Goal: Task Accomplishment & Management: Manage account settings

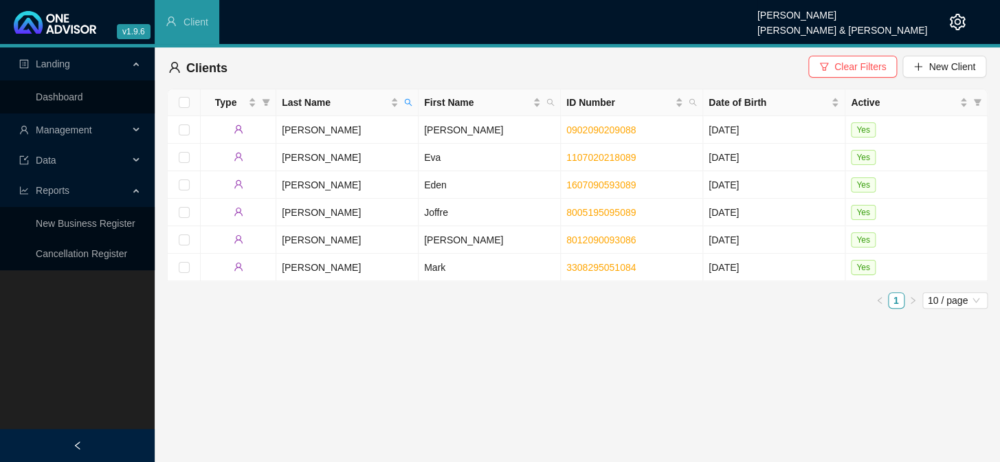
click at [128, 127] on span "Management" at bounding box center [73, 129] width 109 height 27
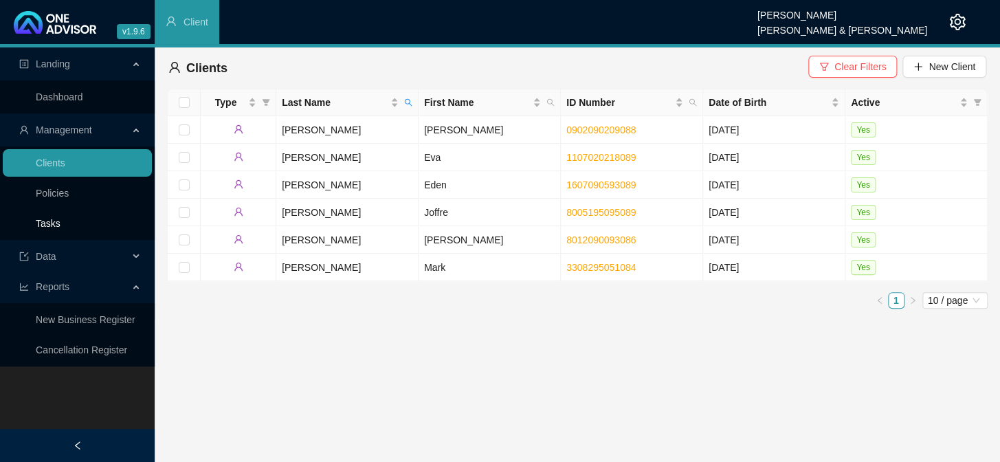
click at [52, 219] on link "Tasks" at bounding box center [48, 223] width 25 height 11
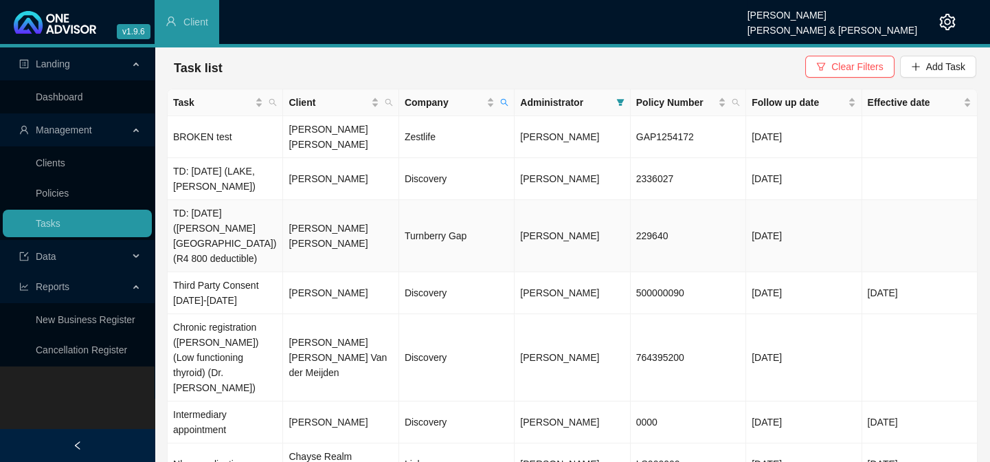
click at [335, 220] on td "[PERSON_NAME] [PERSON_NAME]" at bounding box center [340, 236] width 115 height 72
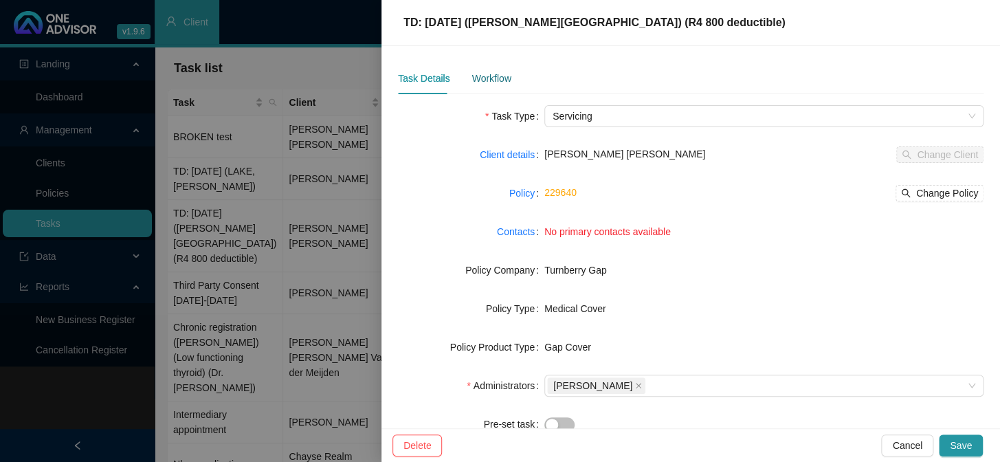
click at [502, 85] on div "Workflow" at bounding box center [490, 78] width 39 height 15
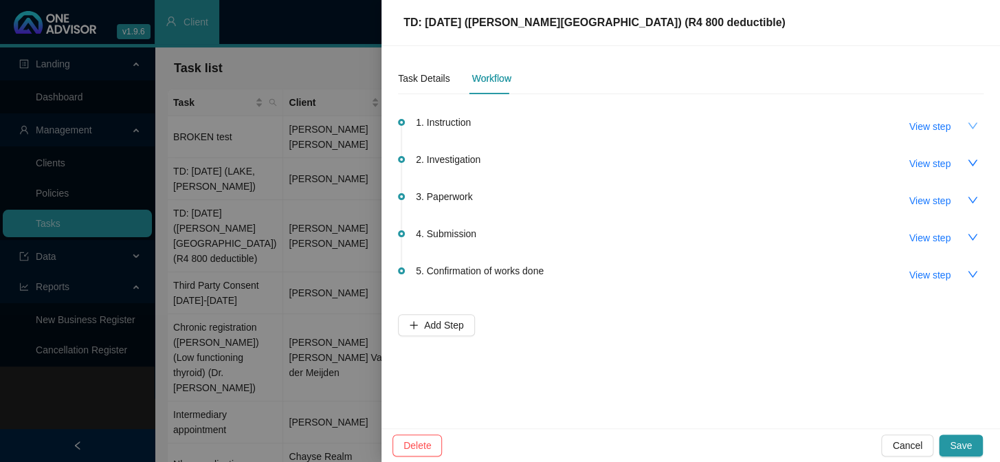
click at [970, 130] on icon "down" at bounding box center [972, 125] width 11 height 11
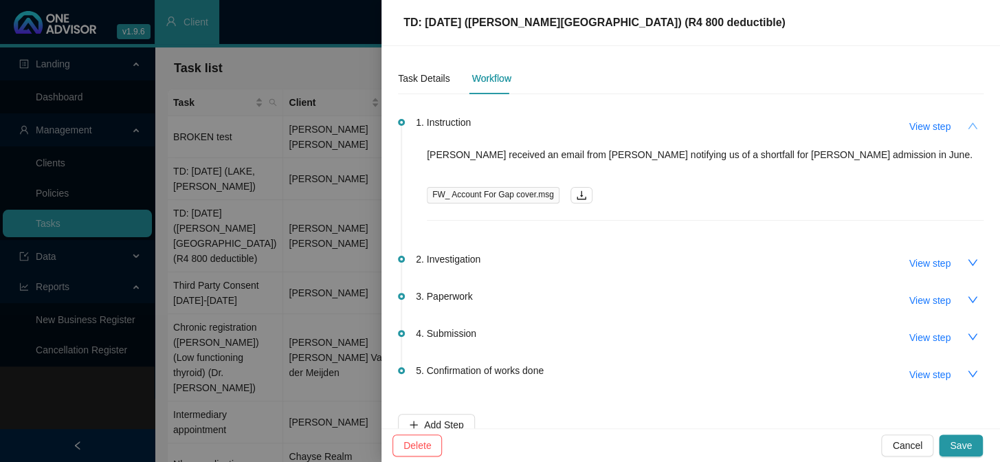
click at [970, 130] on button "button" at bounding box center [972, 126] width 22 height 22
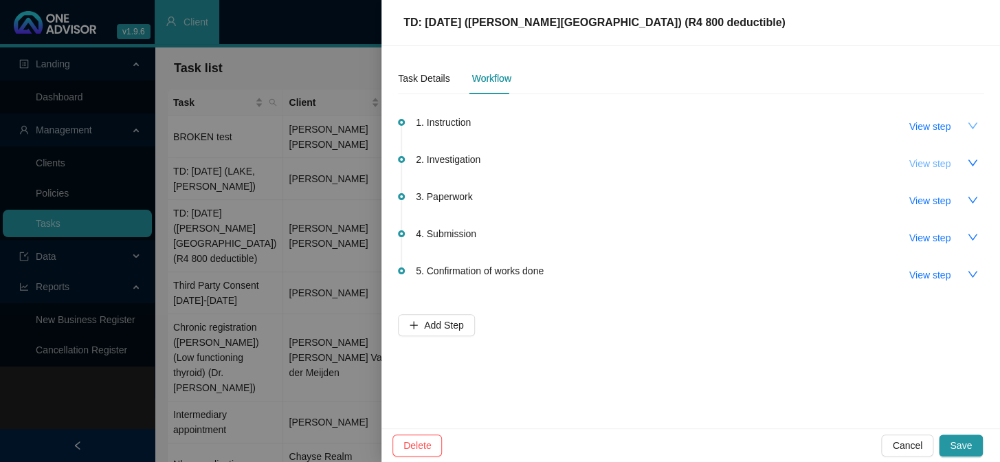
click at [930, 163] on span "View step" at bounding box center [929, 163] width 41 height 15
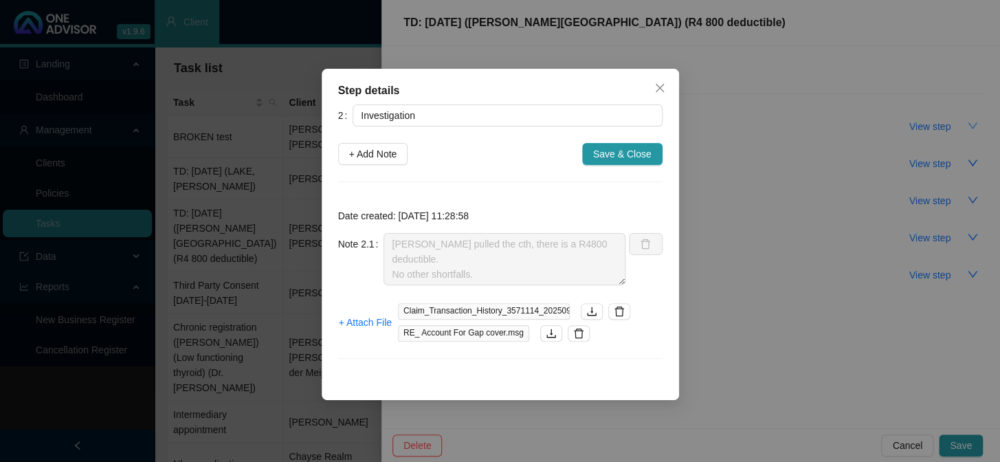
scroll to position [14, 0]
click at [704, 247] on div "Step details 2 Investigation + Add Note Save & Close Date created: [DATE] 11:28…" at bounding box center [500, 231] width 1000 height 462
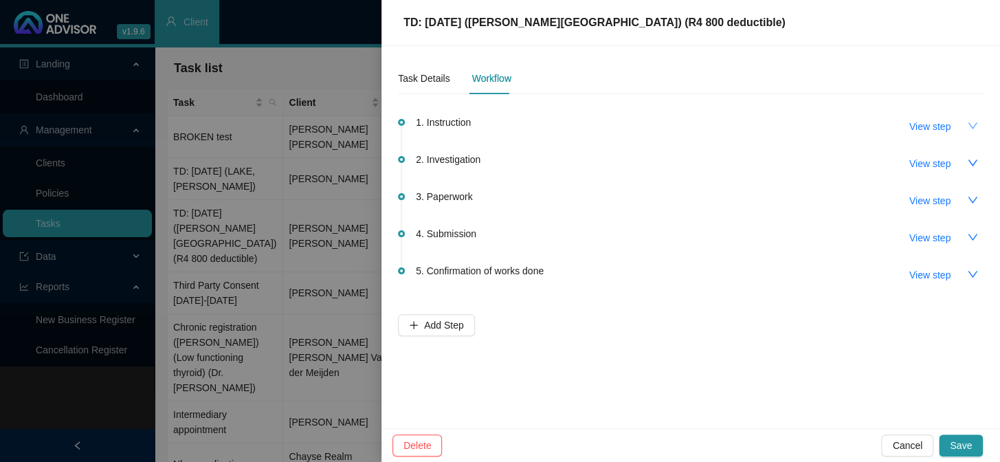
click at [929, 123] on span "View step" at bounding box center [929, 126] width 41 height 15
type input "Instruction"
type textarea "[PERSON_NAME] received an email from [PERSON_NAME] notifying us of a shortfall …"
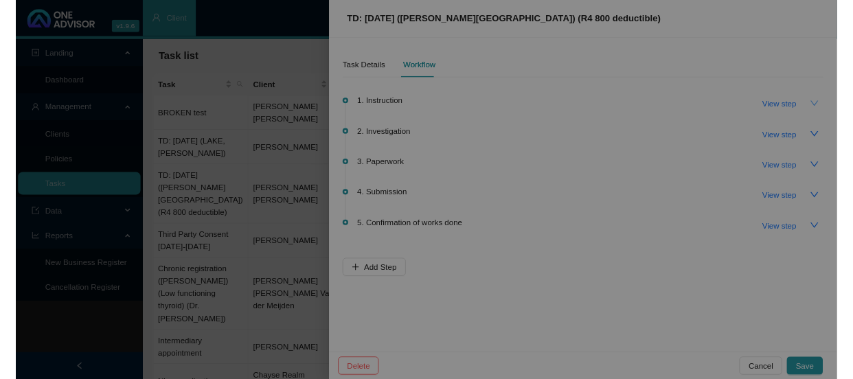
scroll to position [0, 0]
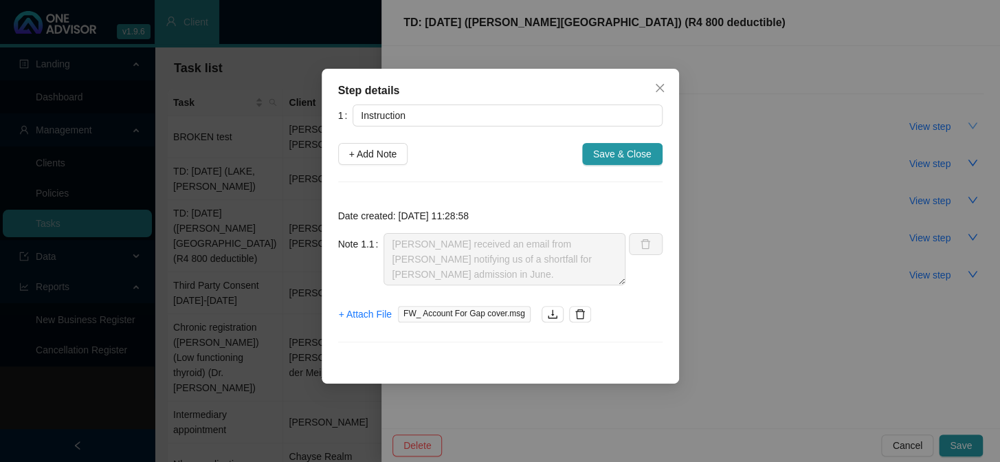
click at [726, 217] on div "Step details 1 Instruction + Add Note Save & Close Date created: [DATE] 11:28:5…" at bounding box center [500, 231] width 1000 height 462
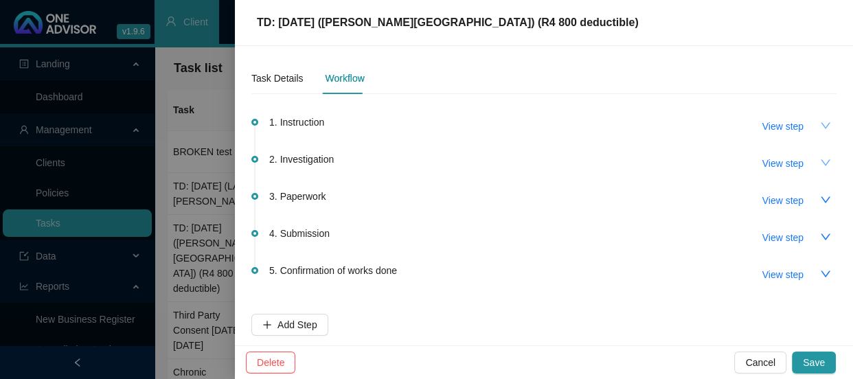
click at [820, 160] on icon "down" at bounding box center [825, 162] width 11 height 11
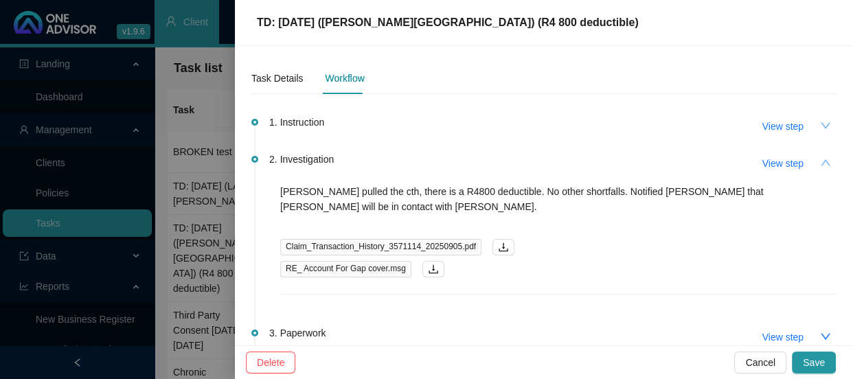
click at [369, 261] on span "RE_ Account For Gap cover.msg" at bounding box center [345, 269] width 131 height 16
click at [427, 261] on button "button" at bounding box center [434, 269] width 22 height 16
click at [796, 126] on button "View step" at bounding box center [783, 126] width 63 height 22
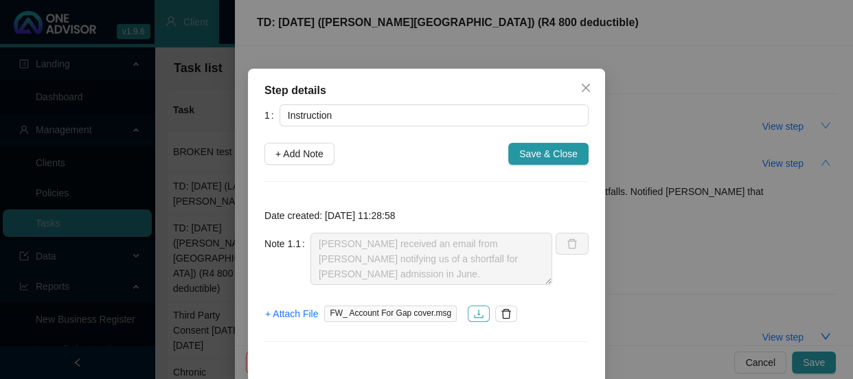
click at [473, 315] on icon "download" at bounding box center [478, 314] width 11 height 11
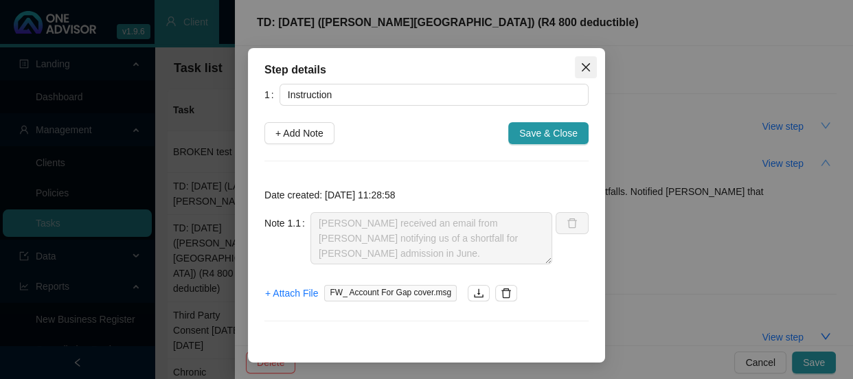
click at [581, 66] on icon "close" at bounding box center [586, 67] width 11 height 11
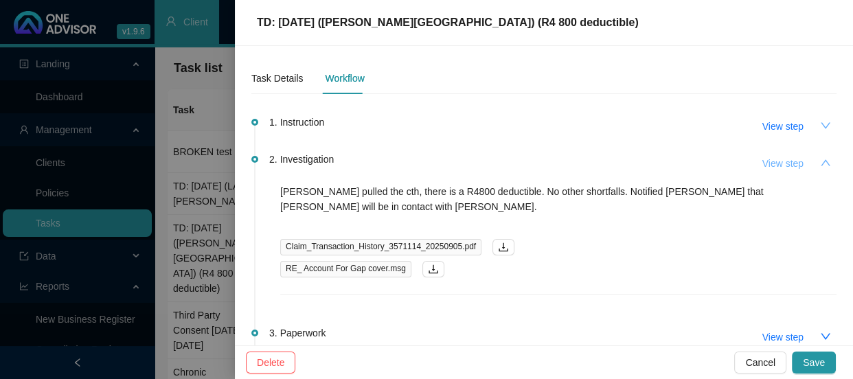
click at [799, 163] on button "View step" at bounding box center [783, 164] width 63 height 22
type input "Investigation"
type textarea "[PERSON_NAME] pulled the cth, there is a R4800 deductible. No other shortfalls.…"
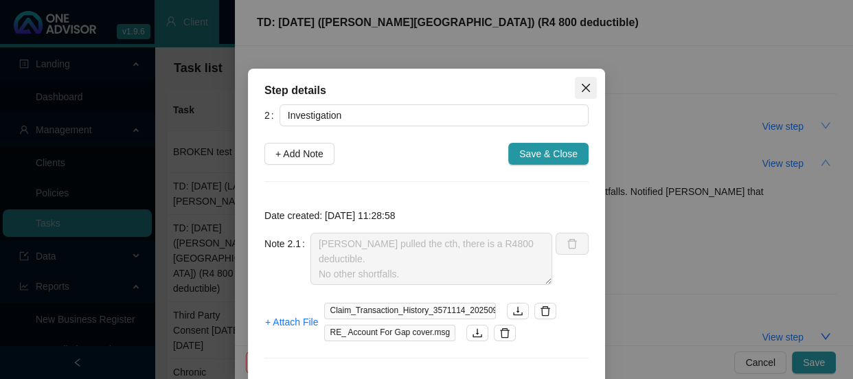
click at [581, 82] on icon "close" at bounding box center [586, 87] width 11 height 11
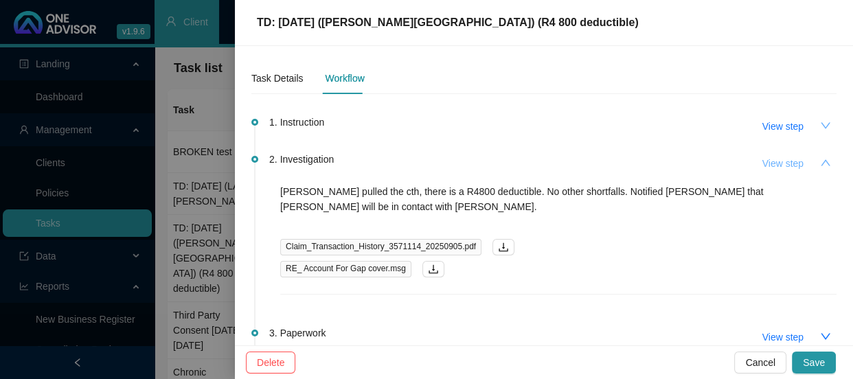
click at [789, 158] on span "View step" at bounding box center [783, 163] width 41 height 15
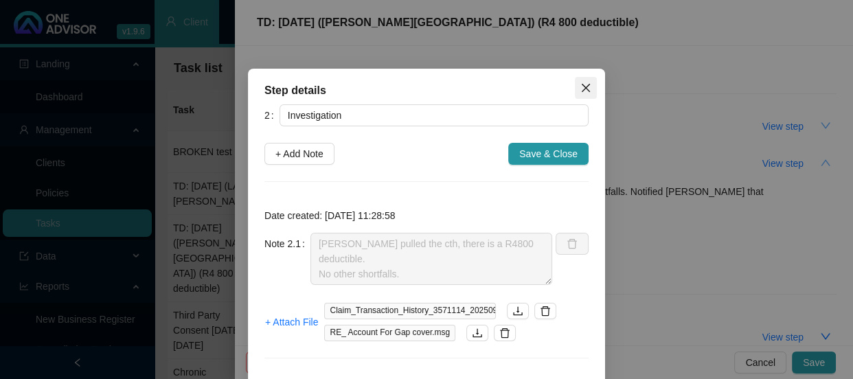
click at [583, 82] on icon "close" at bounding box center [586, 87] width 11 height 11
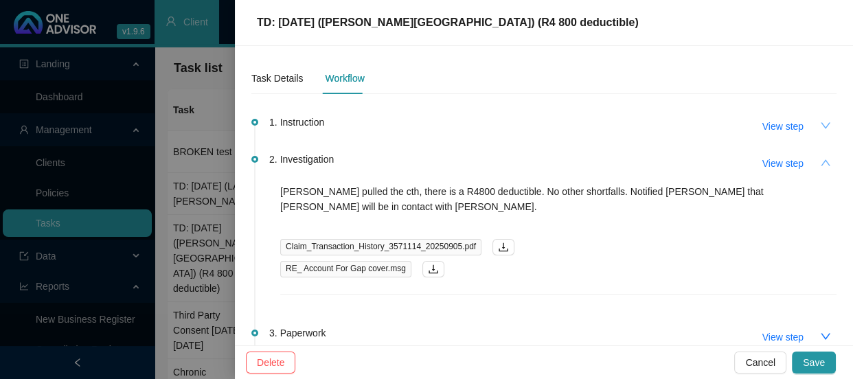
click at [820, 161] on icon "up" at bounding box center [825, 162] width 11 height 11
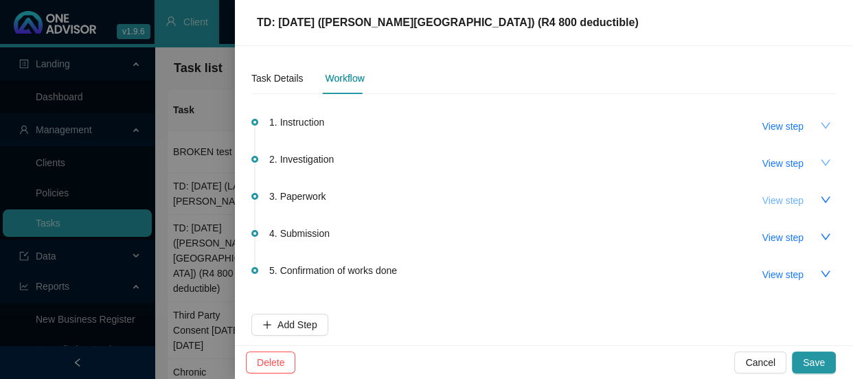
click at [765, 201] on span "View step" at bounding box center [783, 200] width 41 height 15
type input "Paperwork"
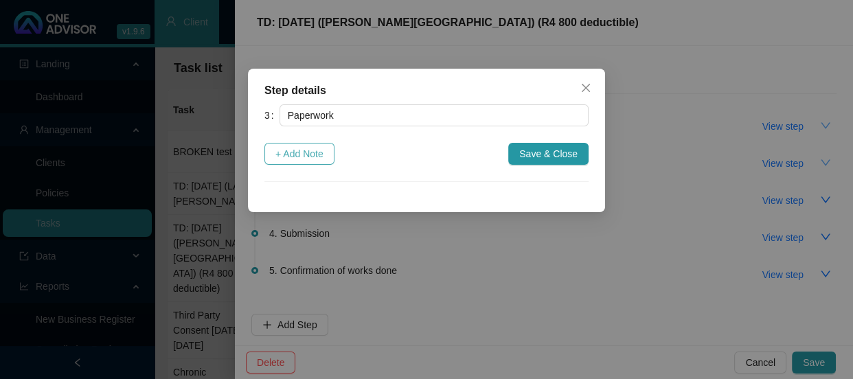
click at [292, 149] on span "+ Add Note" at bounding box center [300, 153] width 48 height 15
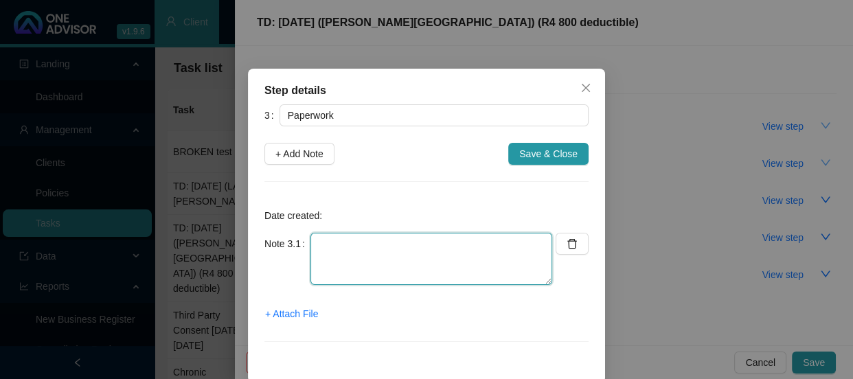
click at [374, 242] on textarea at bounding box center [432, 259] width 242 height 52
type textarea "Sent claim form to Dorian - cc'[PERSON_NAME]"
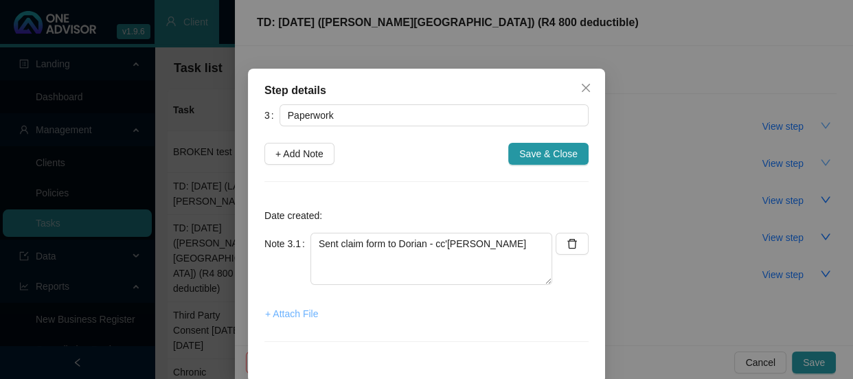
click at [306, 309] on span "+ Attach File" at bounding box center [291, 313] width 53 height 15
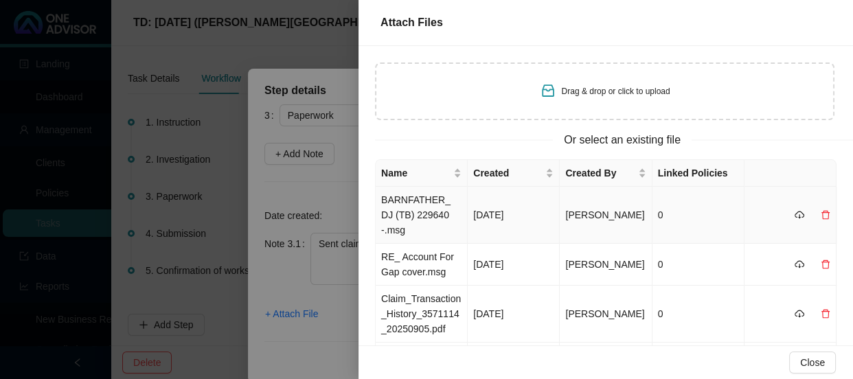
click at [423, 214] on td "BARNFATHER_ DJ (TB) 229640 -.msg" at bounding box center [422, 215] width 92 height 57
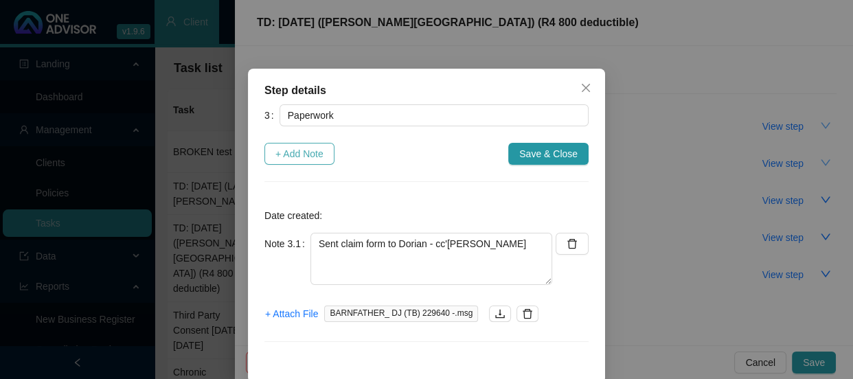
click at [289, 157] on span "+ Add Note" at bounding box center [300, 153] width 48 height 15
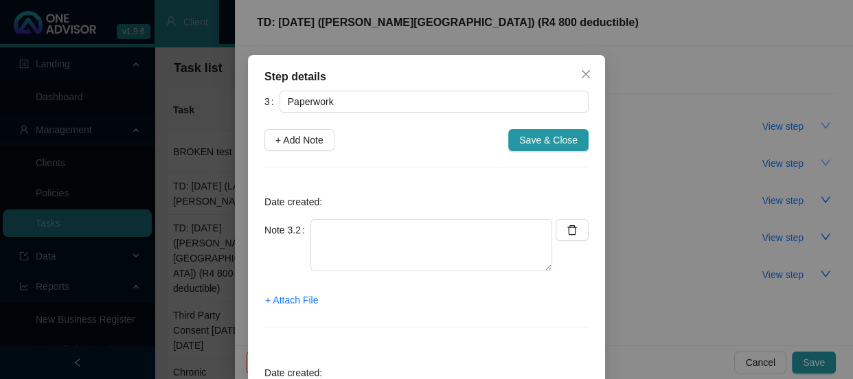
scroll to position [3, 0]
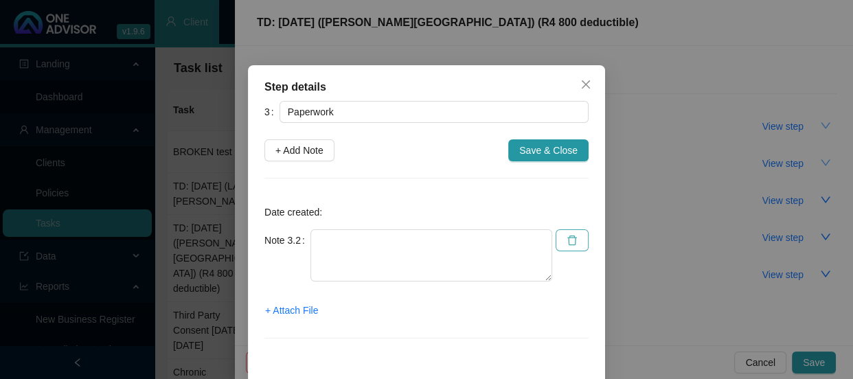
click at [574, 240] on button "button" at bounding box center [573, 240] width 34 height 22
type textarea "Sent claim form to Dorian - cc'[PERSON_NAME]"
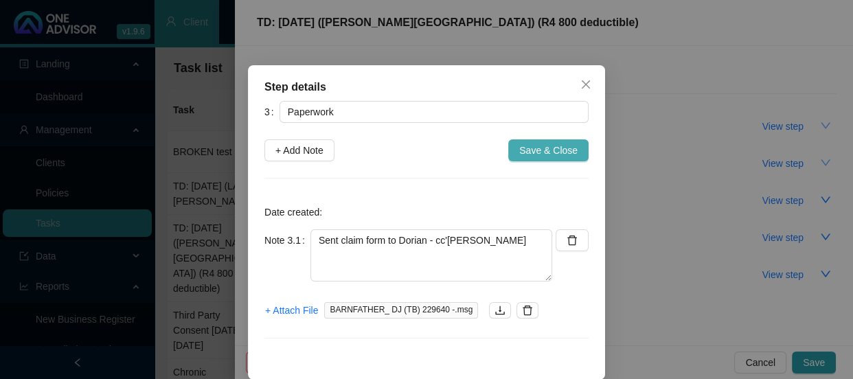
click at [570, 143] on span "Save & Close" at bounding box center [548, 150] width 58 height 15
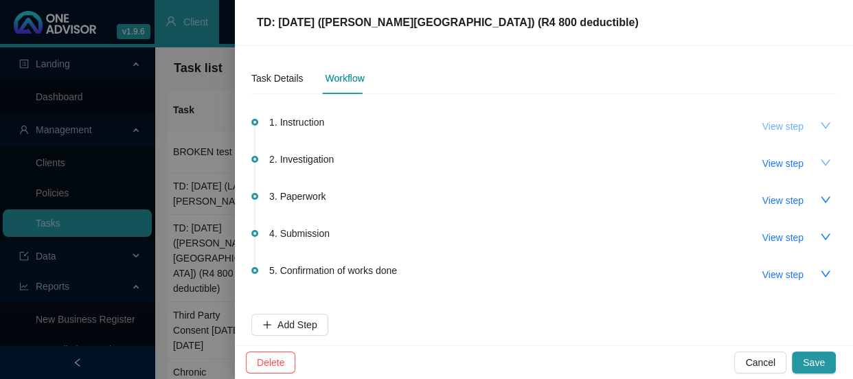
click at [790, 124] on span "View step" at bounding box center [783, 126] width 41 height 15
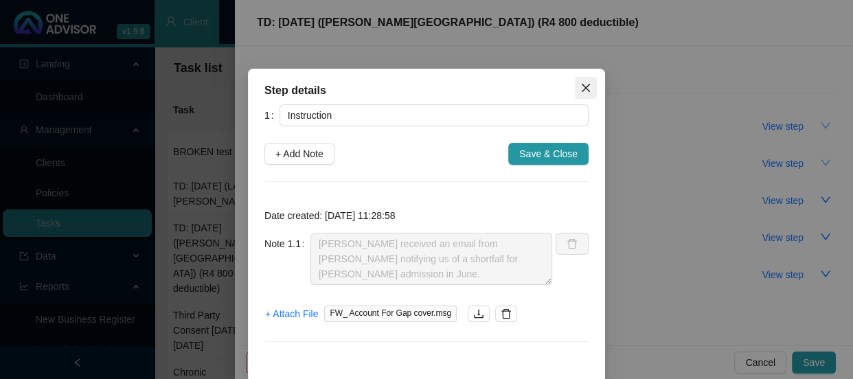
click at [585, 88] on icon "close" at bounding box center [586, 87] width 11 height 11
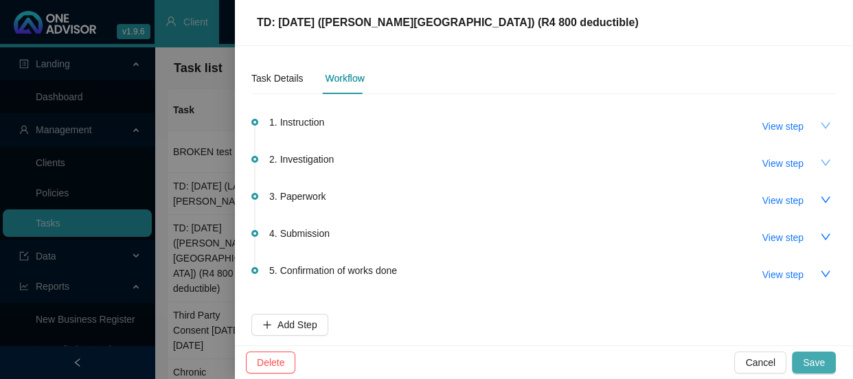
click at [825, 360] on button "Save" at bounding box center [814, 363] width 44 height 22
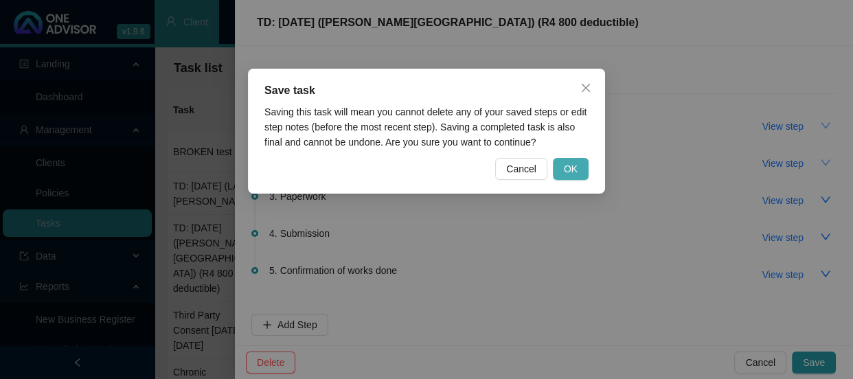
click at [569, 169] on span "OK" at bounding box center [571, 168] width 14 height 15
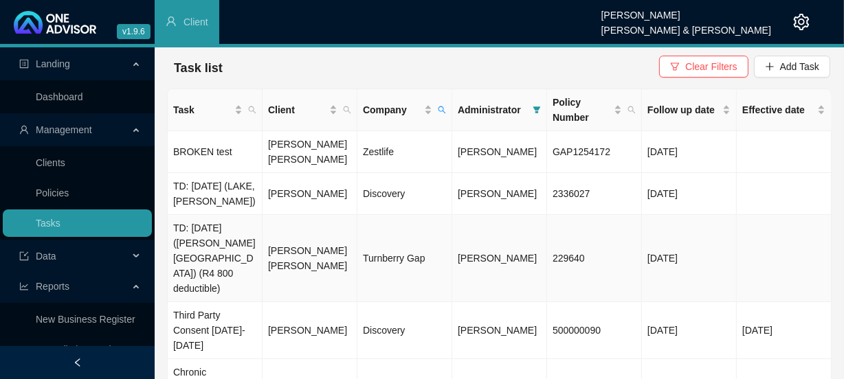
click at [282, 249] on td "[PERSON_NAME] [PERSON_NAME]" at bounding box center [309, 258] width 95 height 87
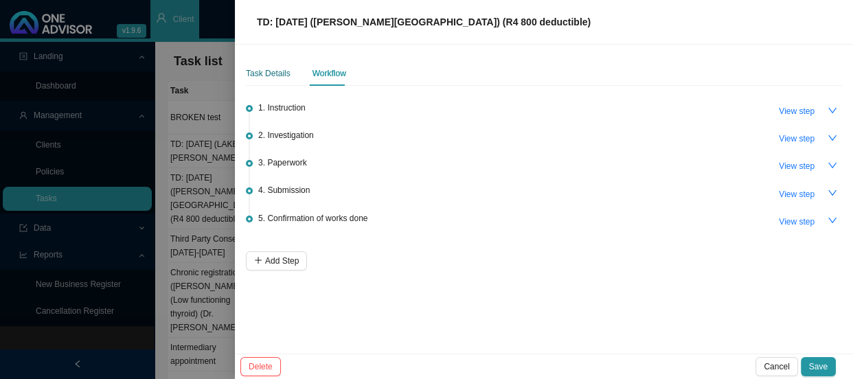
click at [271, 71] on div "Task Details" at bounding box center [268, 74] width 45 height 14
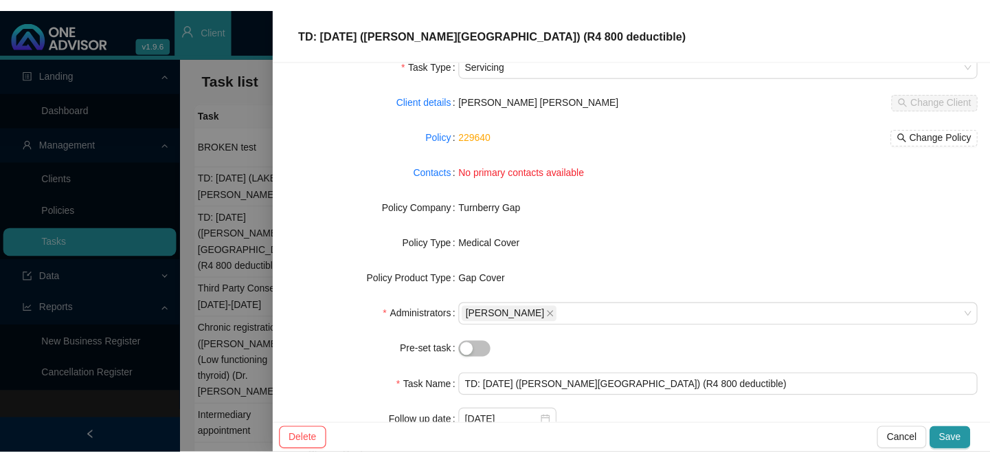
scroll to position [141, 0]
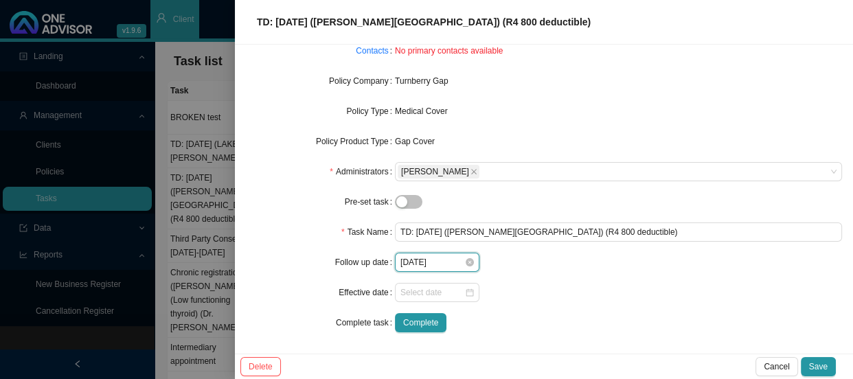
click at [430, 260] on input "[DATE]" at bounding box center [433, 263] width 64 height 14
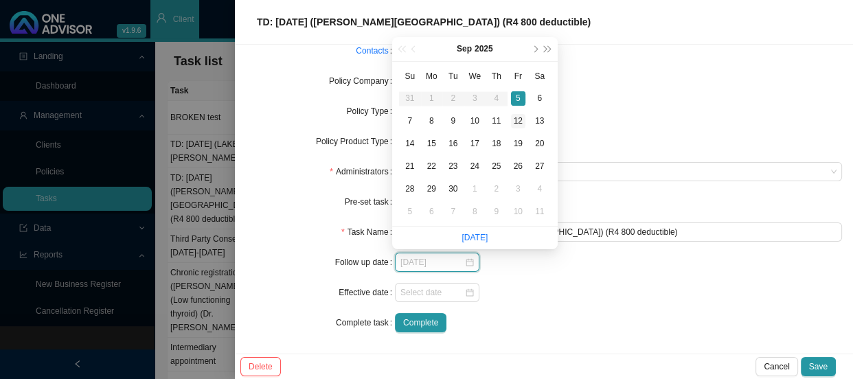
type input "[DATE]"
click at [518, 122] on div "12" at bounding box center [518, 121] width 14 height 14
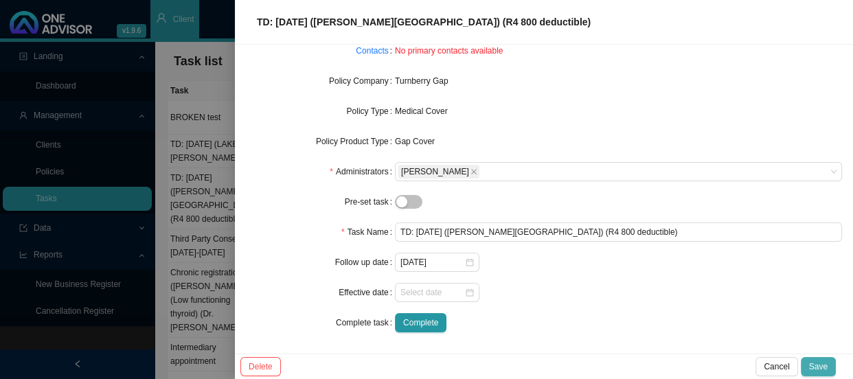
click at [826, 363] on span "Save" at bounding box center [818, 367] width 19 height 14
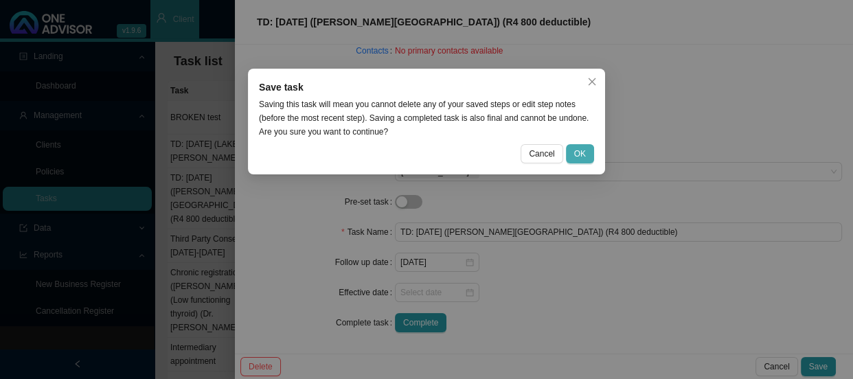
click at [583, 156] on span "OK" at bounding box center [580, 154] width 12 height 14
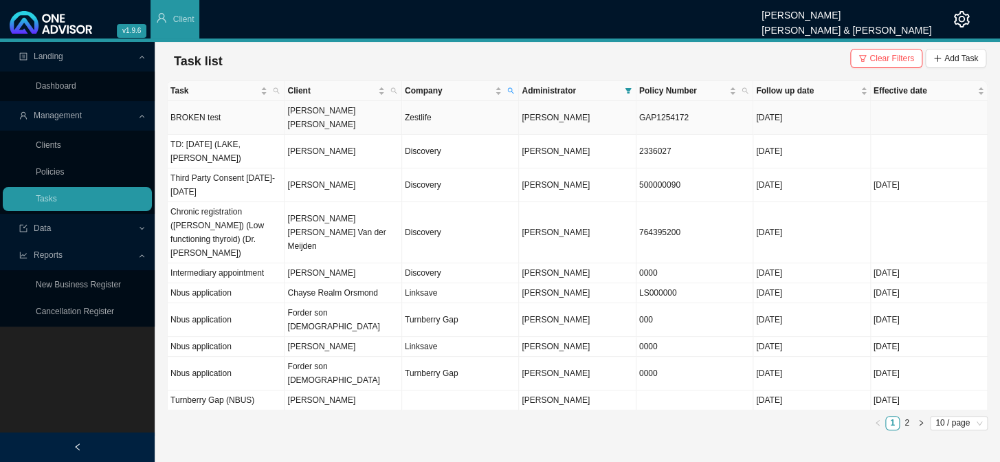
click at [322, 113] on td "[PERSON_NAME] [PERSON_NAME]" at bounding box center [342, 118] width 117 height 34
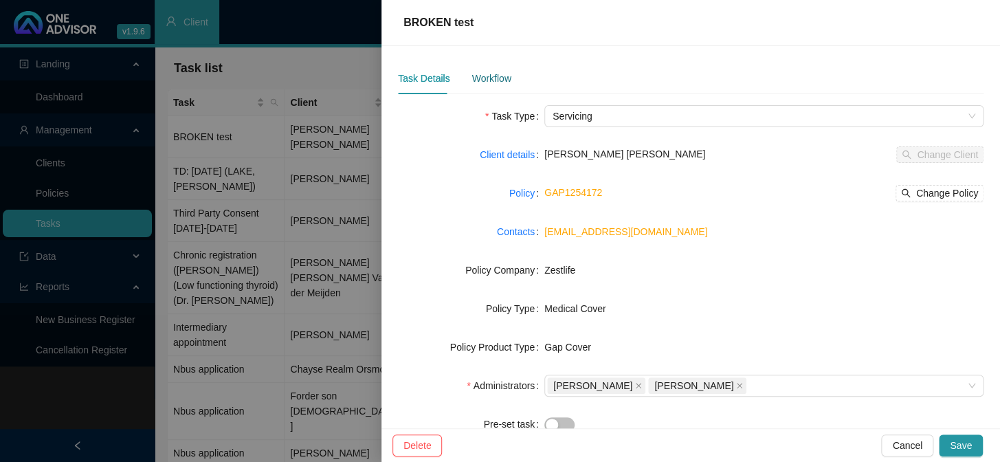
click at [477, 81] on div "Workflow" at bounding box center [490, 78] width 39 height 15
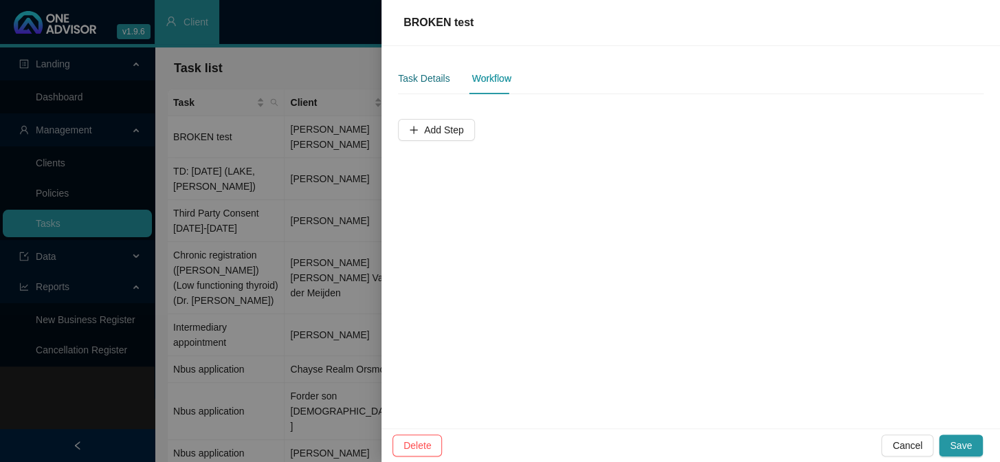
click at [434, 80] on div "Task Details" at bounding box center [424, 78] width 52 height 15
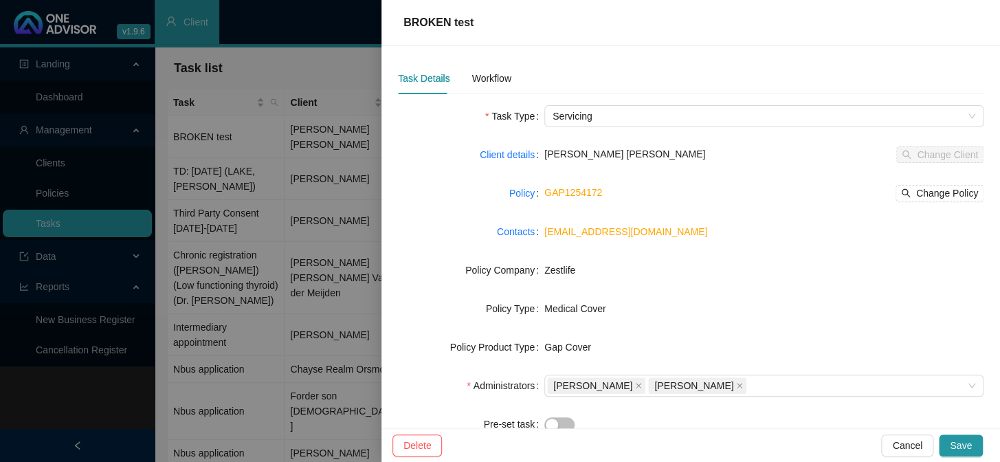
click at [329, 122] on div at bounding box center [500, 231] width 1000 height 462
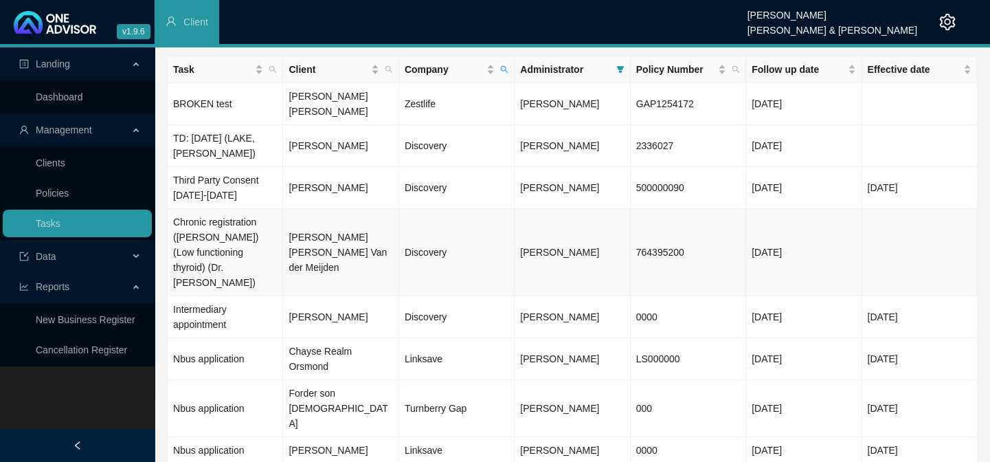
scroll to position [50, 0]
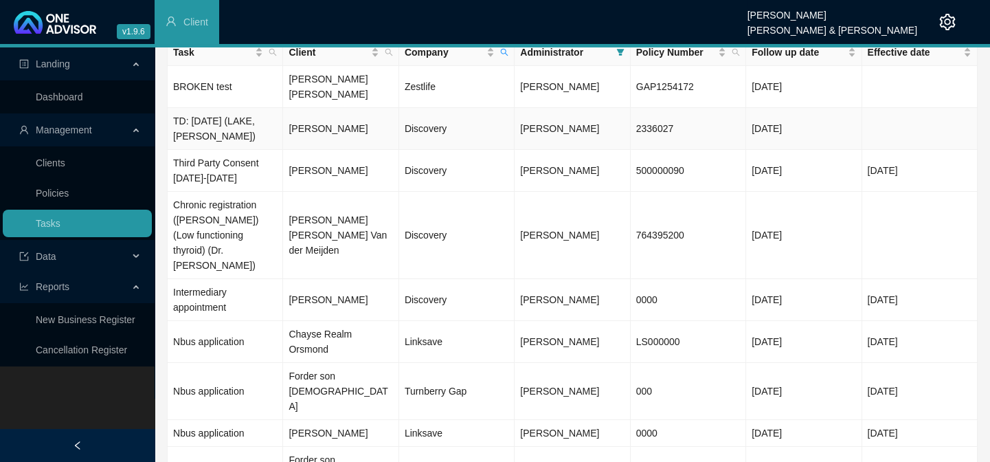
click at [320, 113] on td "[PERSON_NAME]" at bounding box center [340, 129] width 115 height 42
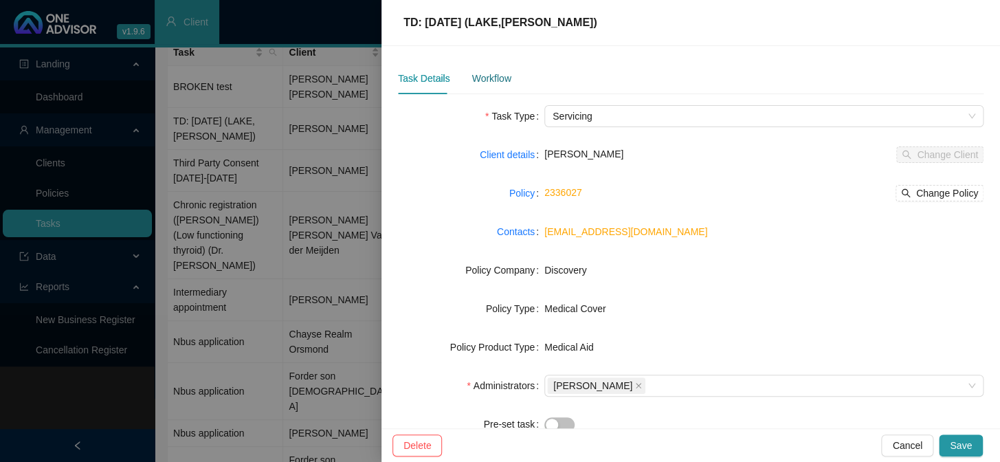
click at [479, 83] on div "Workflow" at bounding box center [490, 78] width 39 height 15
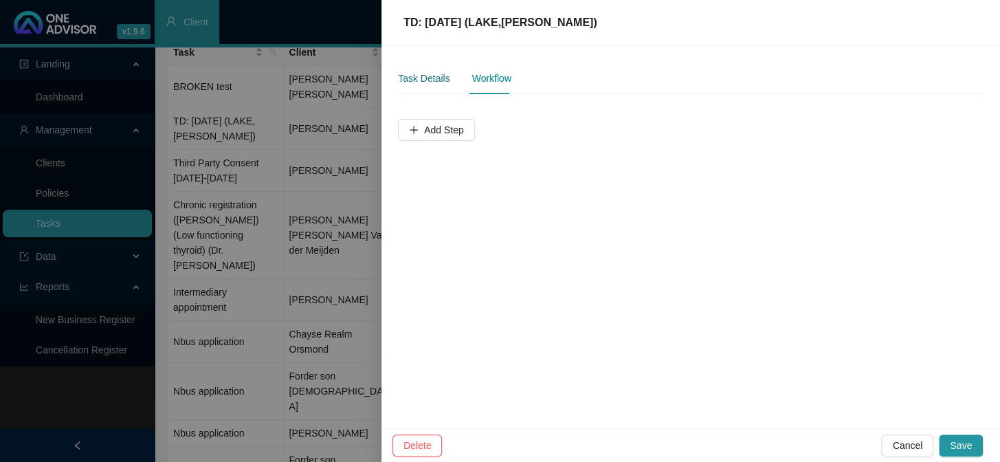
click at [439, 76] on div "Task Details" at bounding box center [424, 78] width 52 height 15
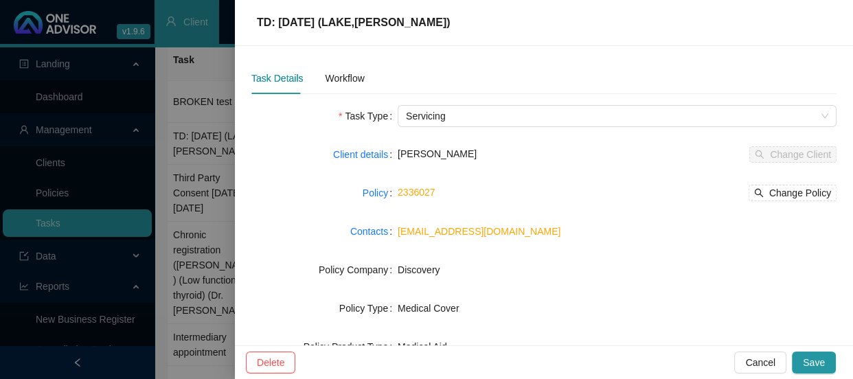
click at [208, 67] on div at bounding box center [426, 189] width 853 height 379
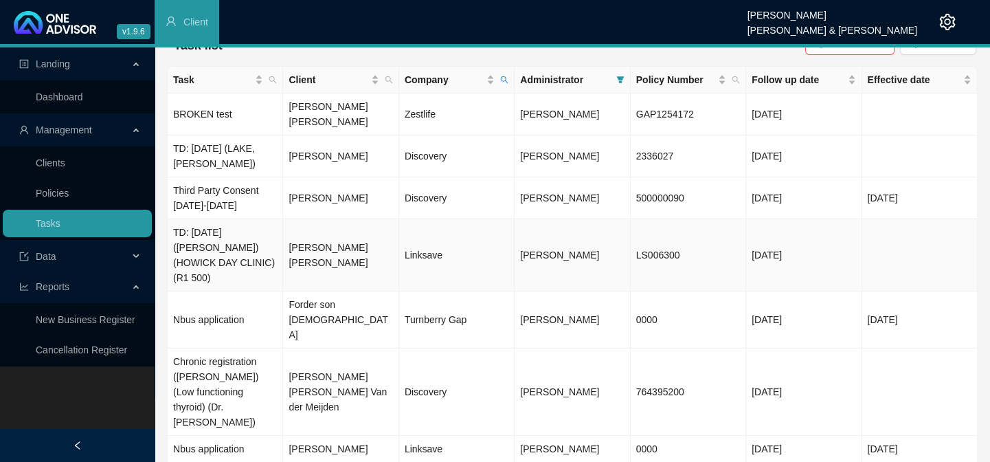
scroll to position [0, 0]
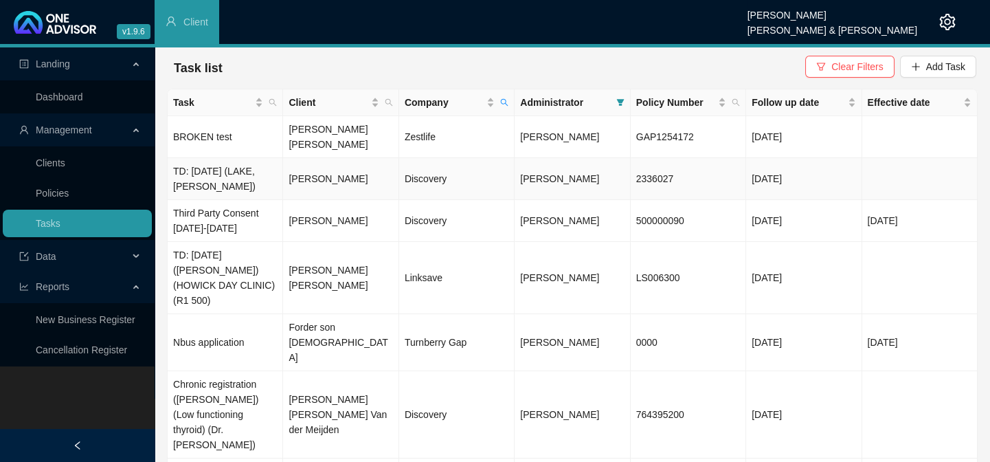
click at [238, 168] on td "TD: [DATE] (LAKE,[PERSON_NAME])" at bounding box center [225, 179] width 115 height 42
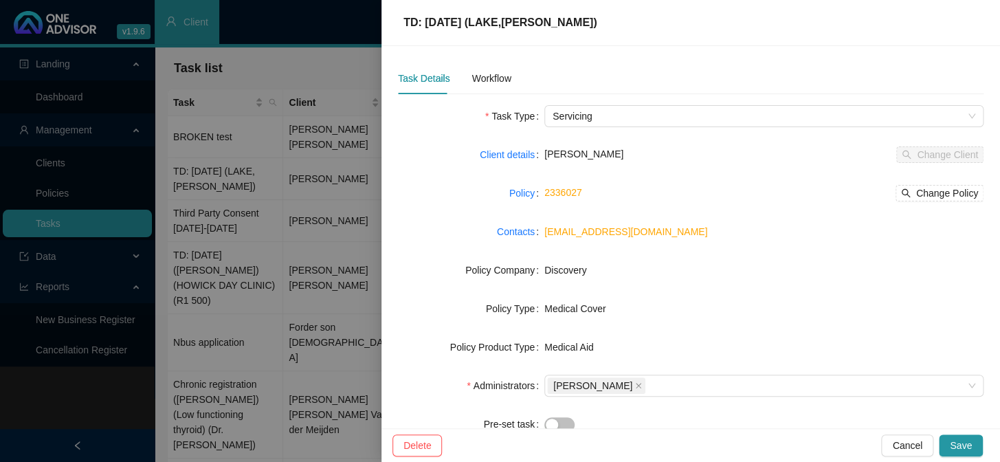
click at [328, 54] on div at bounding box center [500, 231] width 1000 height 462
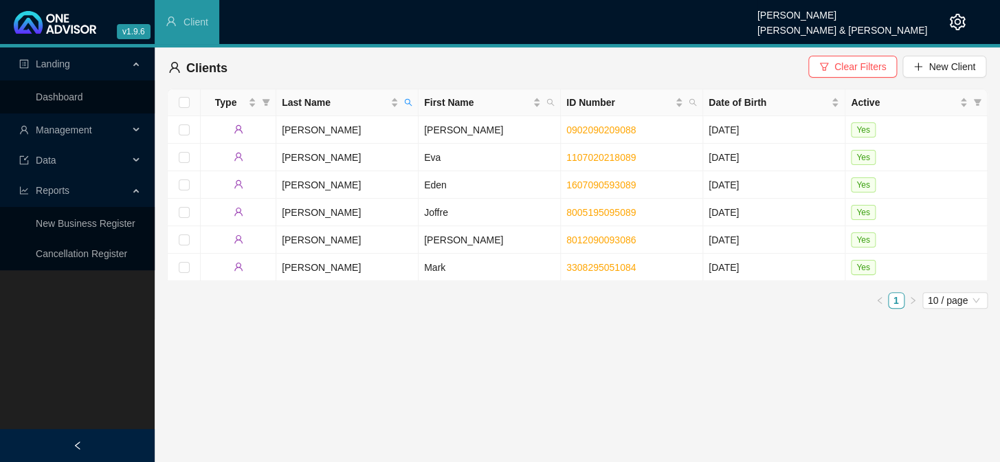
click at [136, 130] on icon at bounding box center [137, 130] width 7 height 0
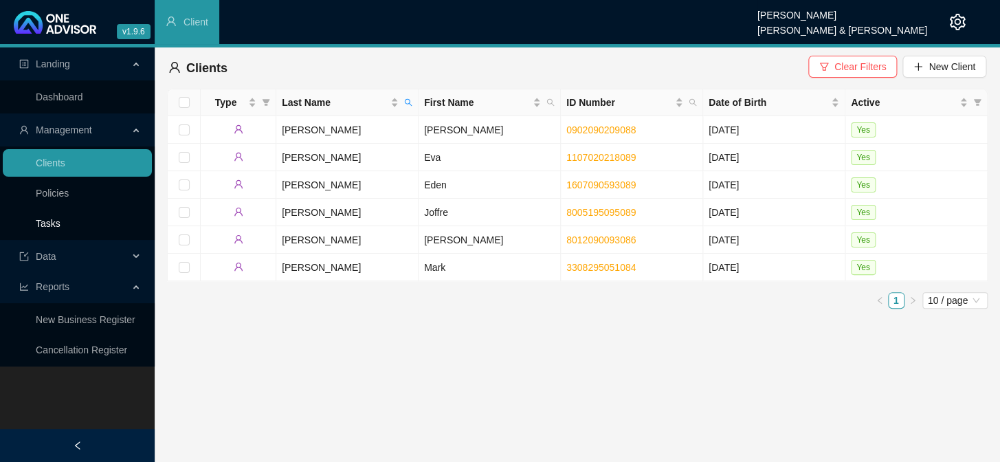
click at [48, 221] on link "Tasks" at bounding box center [48, 223] width 25 height 11
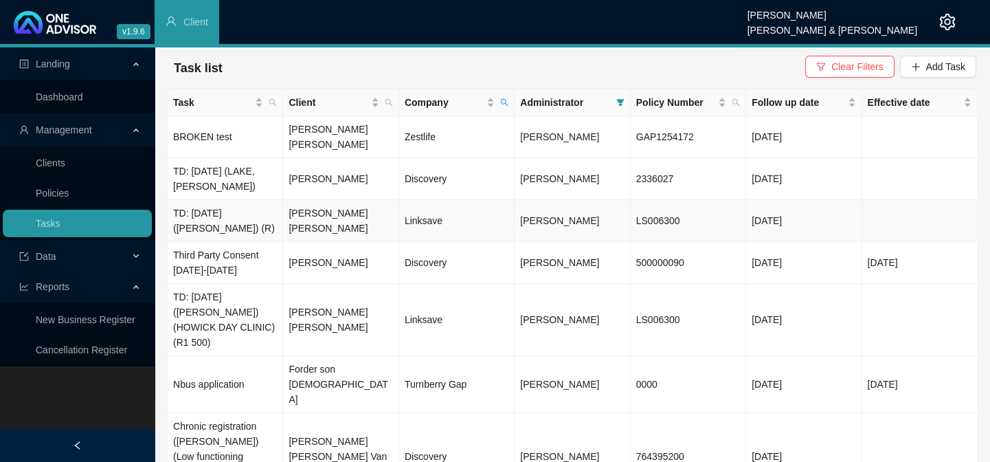
click at [324, 210] on td "[PERSON_NAME] [PERSON_NAME]" at bounding box center [340, 221] width 115 height 42
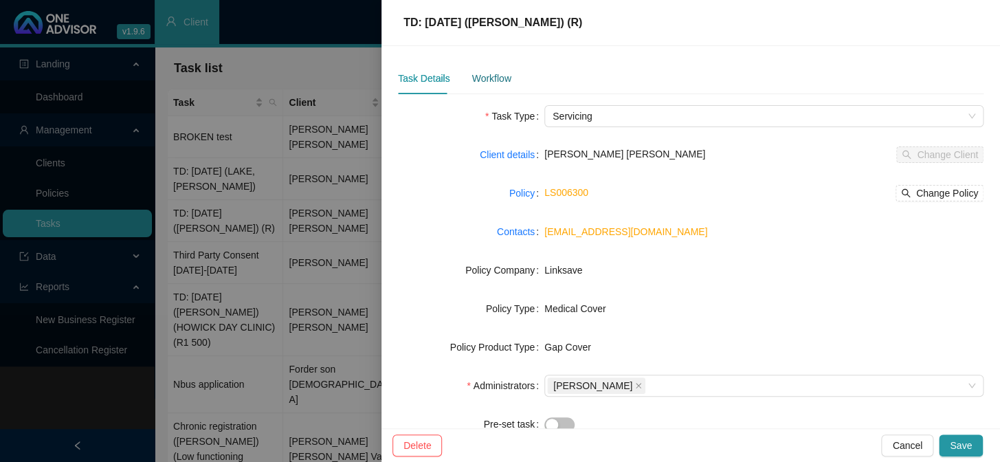
click at [489, 77] on div "Workflow" at bounding box center [490, 78] width 39 height 15
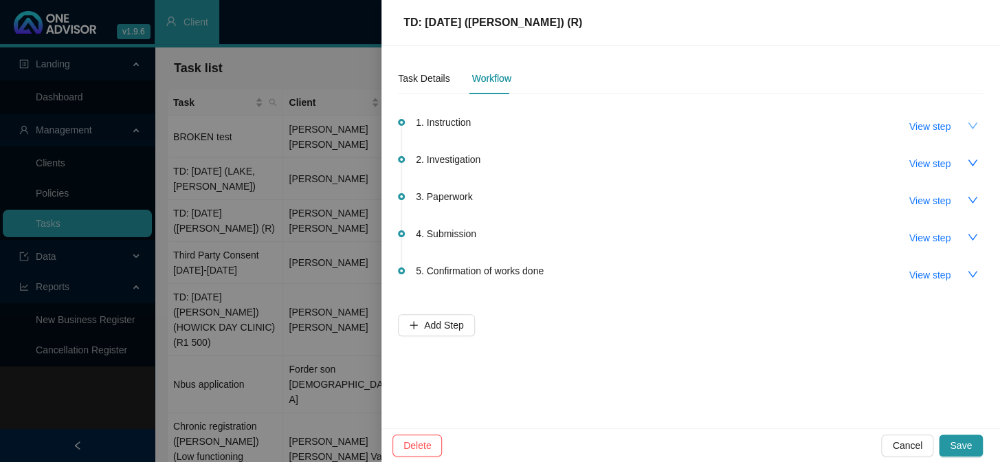
click at [964, 121] on button "button" at bounding box center [972, 126] width 22 height 22
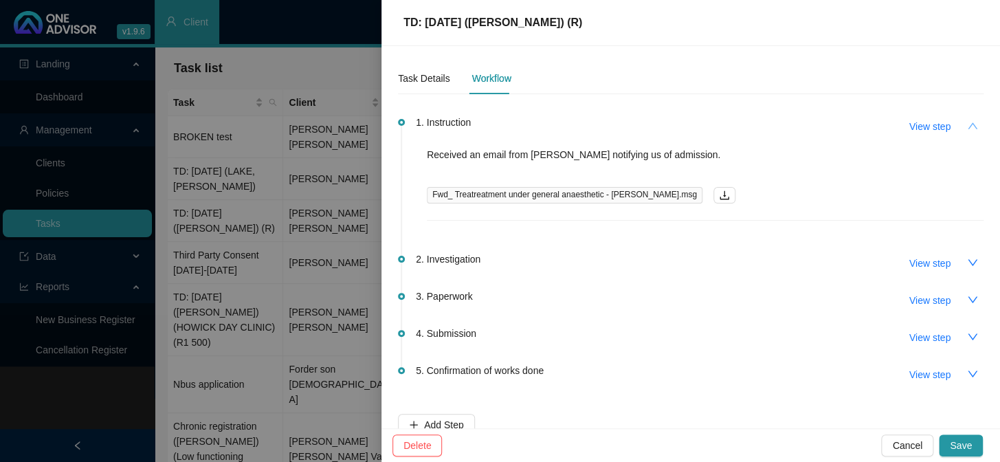
click at [967, 122] on icon "up" at bounding box center [972, 125] width 11 height 11
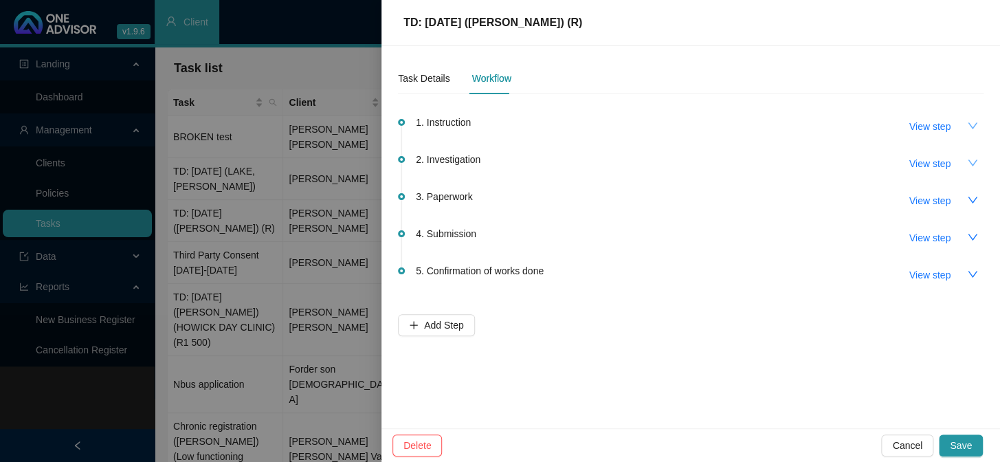
click at [969, 168] on button "button" at bounding box center [972, 163] width 22 height 22
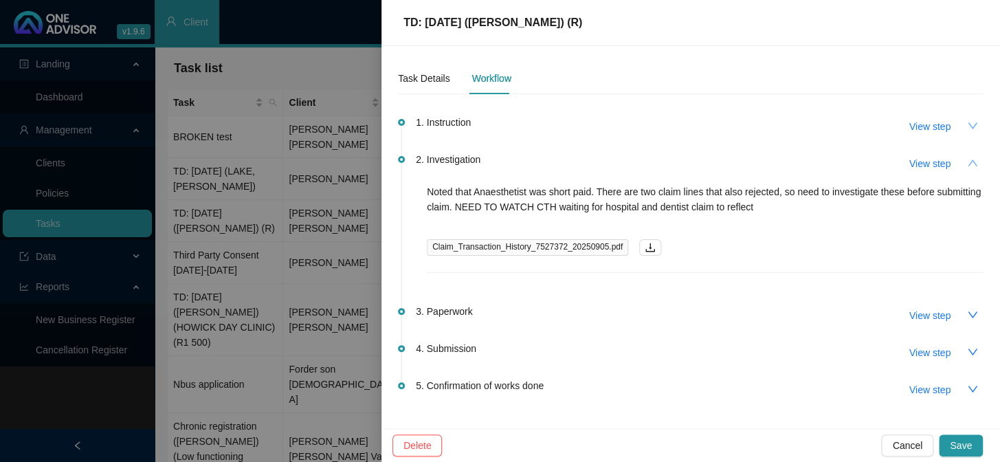
click at [967, 167] on icon "up" at bounding box center [972, 162] width 11 height 11
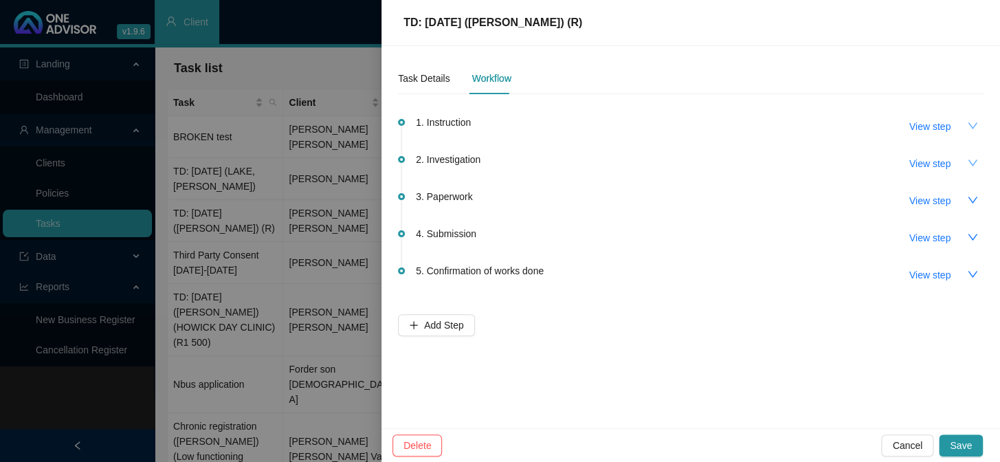
click at [963, 167] on button "button" at bounding box center [972, 163] width 22 height 22
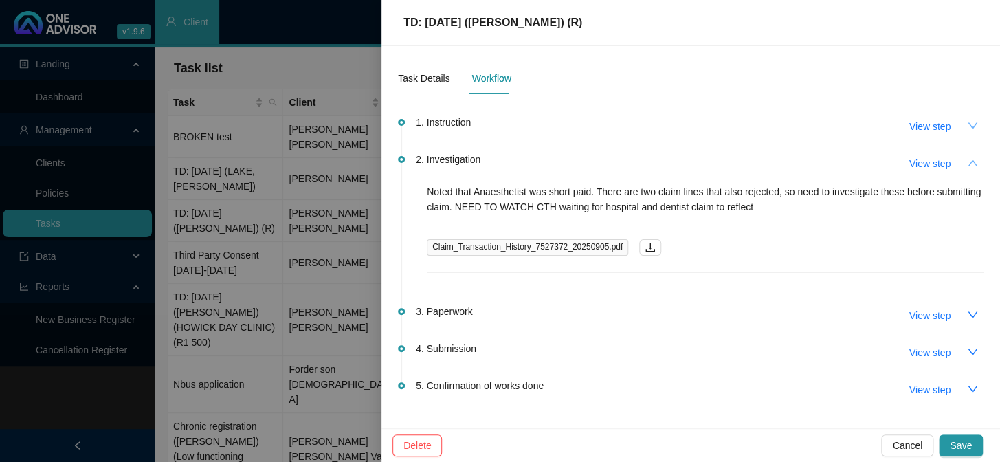
click at [967, 167] on icon "up" at bounding box center [972, 162] width 11 height 11
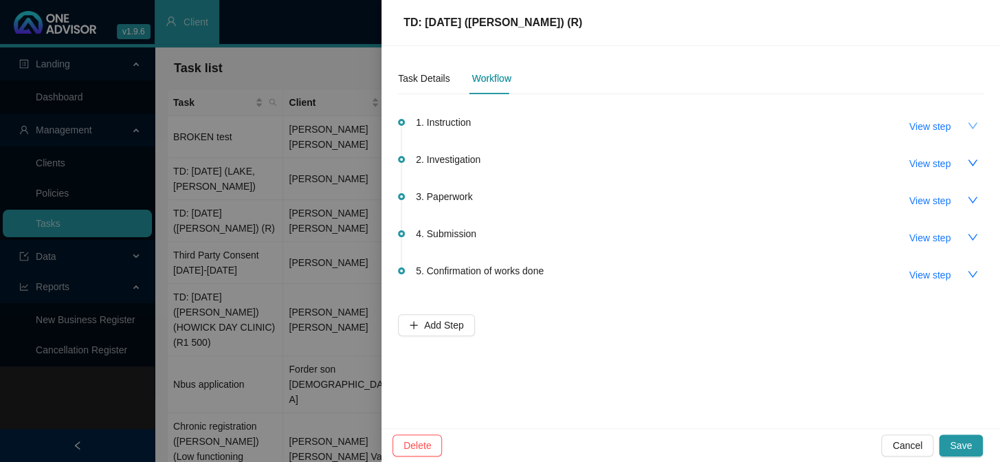
click at [303, 261] on div at bounding box center [500, 231] width 1000 height 462
